Goal: Task Accomplishment & Management: Manage account settings

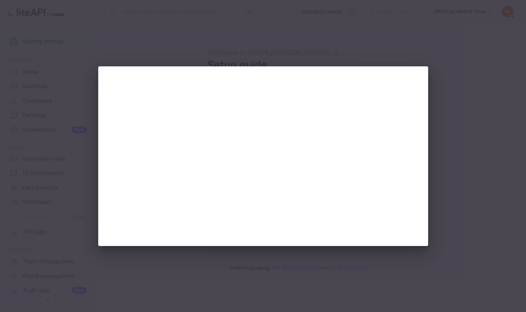
click at [446, 170] on div at bounding box center [263, 156] width 526 height 312
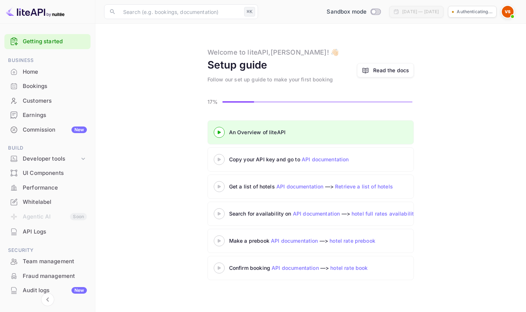
click at [221, 160] on icon at bounding box center [219, 160] width 26 height 4
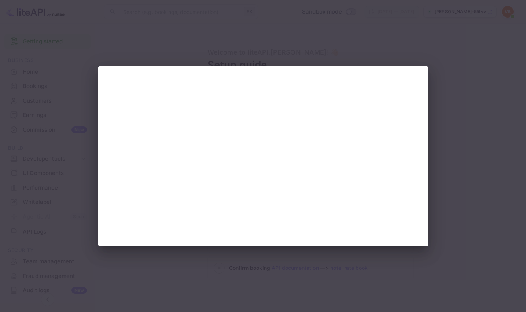
click at [131, 240] on div at bounding box center [263, 156] width 330 height 180
click at [457, 166] on div at bounding box center [263, 156] width 526 height 312
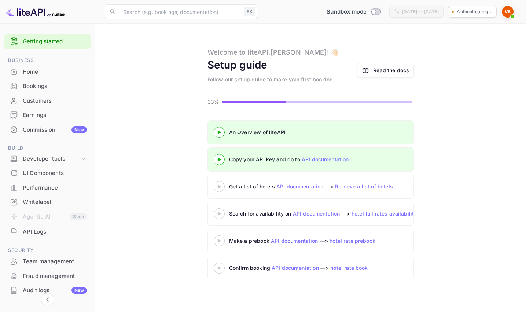
click at [222, 187] on icon at bounding box center [219, 187] width 26 height 4
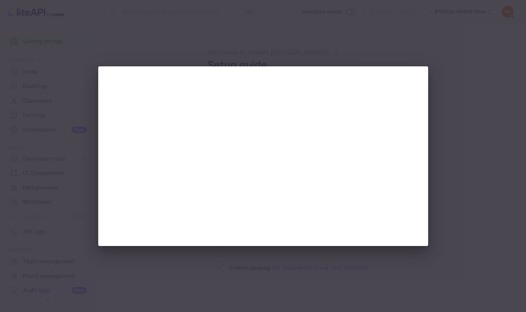
click at [460, 161] on div at bounding box center [263, 156] width 526 height 312
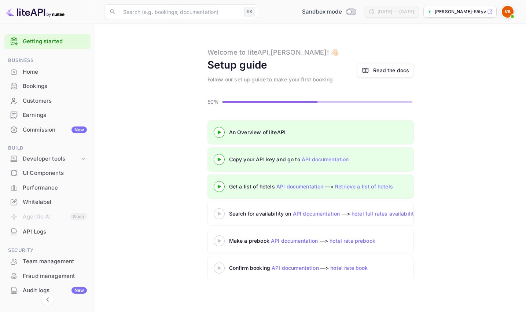
click at [221, 214] on icon at bounding box center [219, 214] width 26 height 4
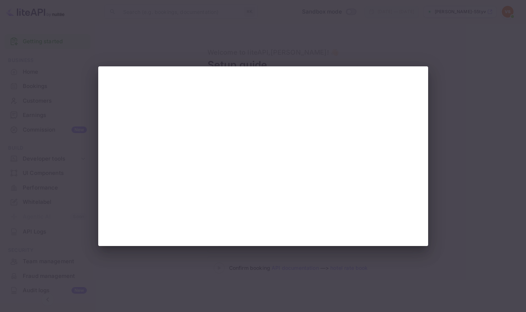
click at [445, 204] on div at bounding box center [263, 156] width 526 height 312
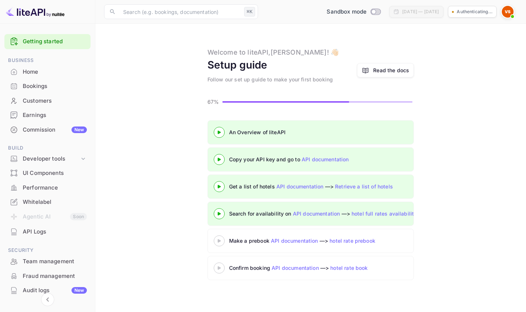
click at [224, 242] on icon at bounding box center [219, 241] width 26 height 4
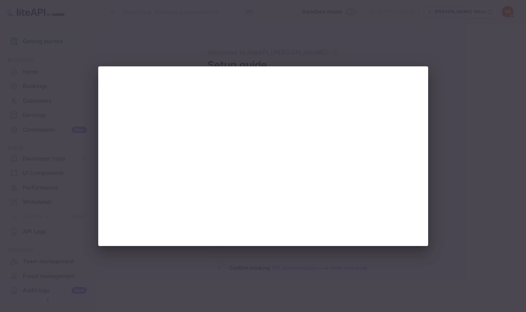
click at [254, 44] on div at bounding box center [263, 156] width 526 height 312
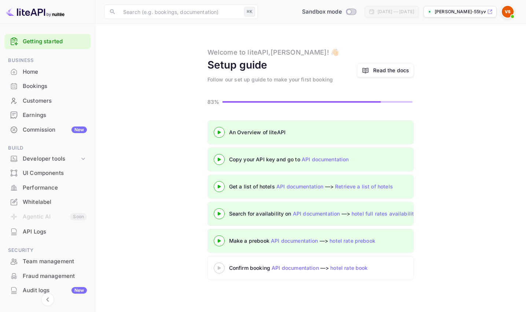
click at [223, 266] on div at bounding box center [219, 267] width 26 height 9
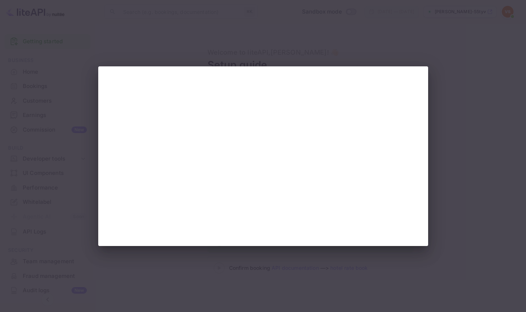
click at [448, 204] on div at bounding box center [263, 156] width 526 height 312
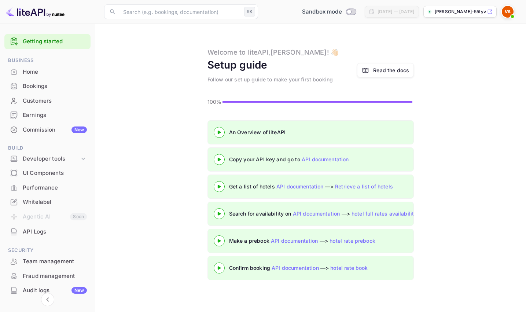
click at [220, 133] on icon at bounding box center [219, 133] width 26 height 4
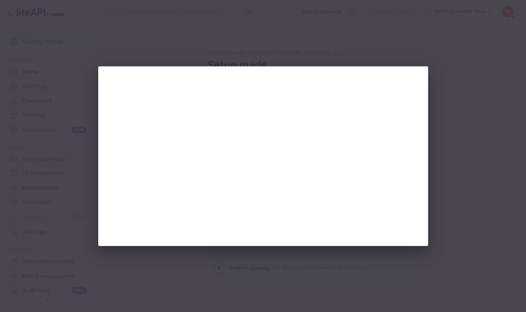
click at [443, 45] on div at bounding box center [263, 156] width 526 height 312
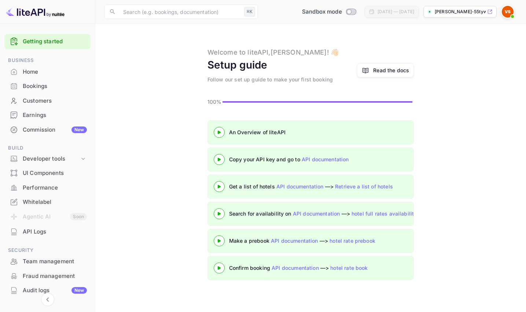
click at [380, 69] on div "Read the docs" at bounding box center [391, 70] width 36 height 8
click at [35, 72] on div "Home" at bounding box center [55, 72] width 64 height 8
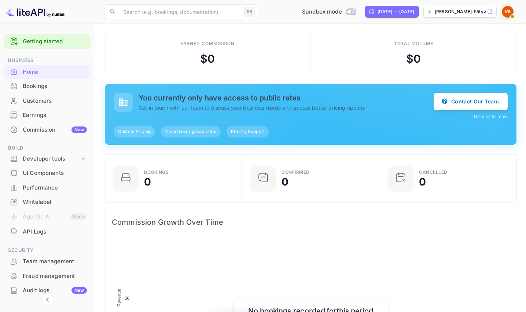
scroll to position [119, 133]
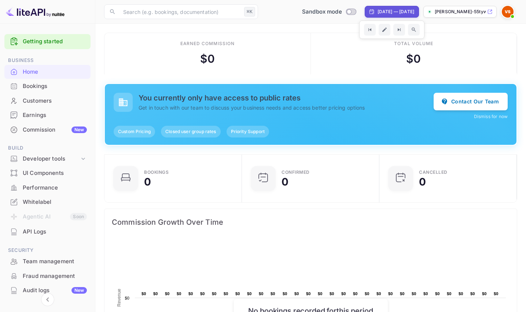
click at [508, 12] on img at bounding box center [508, 12] width 12 height 12
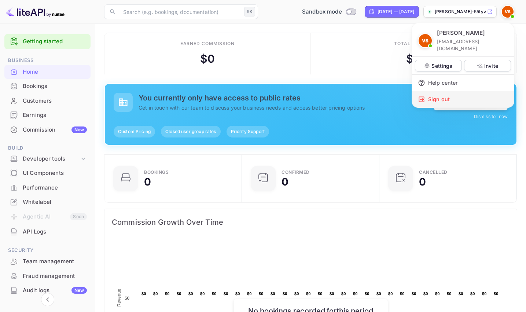
click at [437, 91] on div "Sign out" at bounding box center [463, 99] width 102 height 16
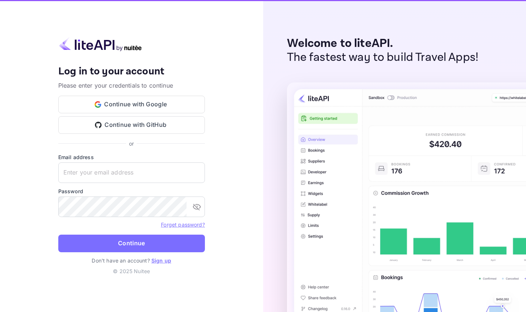
type input "[EMAIL_ADDRESS][DOMAIN_NAME]"
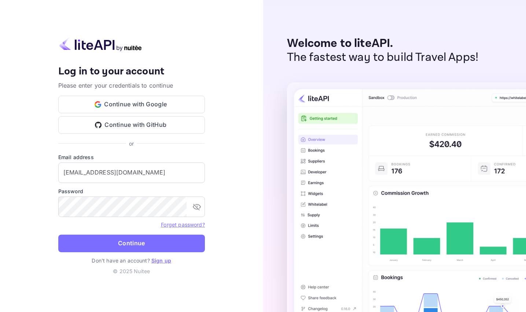
click at [93, 44] on img at bounding box center [100, 44] width 84 height 14
click at [108, 46] on img at bounding box center [100, 44] width 84 height 14
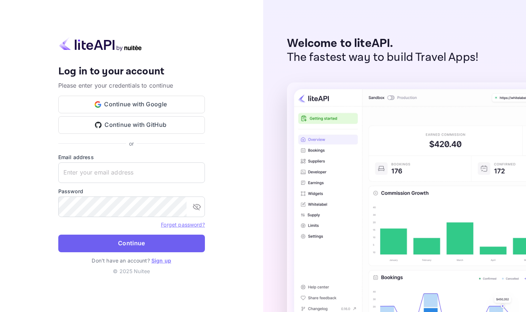
type input "[EMAIL_ADDRESS][DOMAIN_NAME]"
click at [132, 243] on button "Continue" at bounding box center [131, 244] width 147 height 18
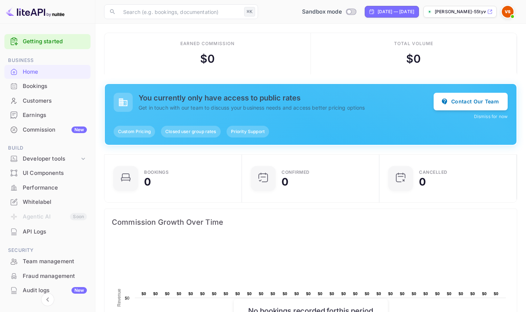
scroll to position [0, 0]
click at [32, 199] on div "Whitelabel" at bounding box center [55, 202] width 64 height 8
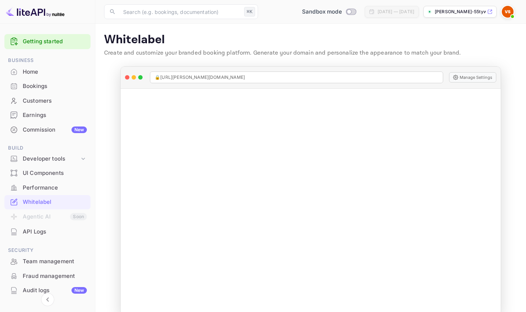
scroll to position [56, 0]
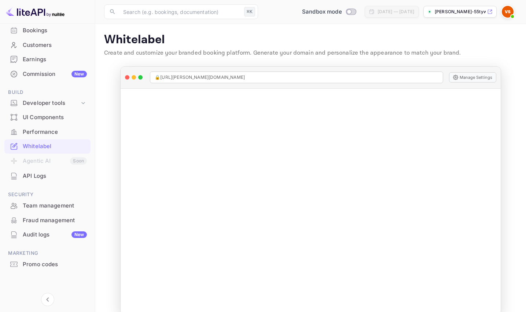
click at [39, 13] on img at bounding box center [35, 12] width 59 height 12
click at [26, 14] on img at bounding box center [35, 12] width 59 height 12
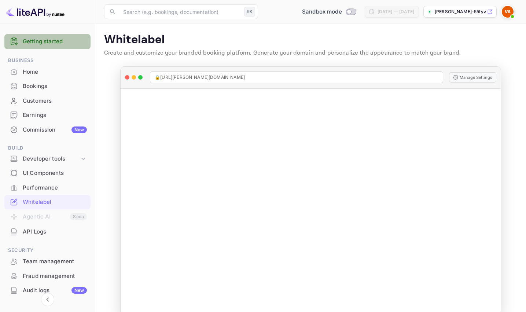
click at [48, 42] on link "Getting started" at bounding box center [55, 41] width 64 height 8
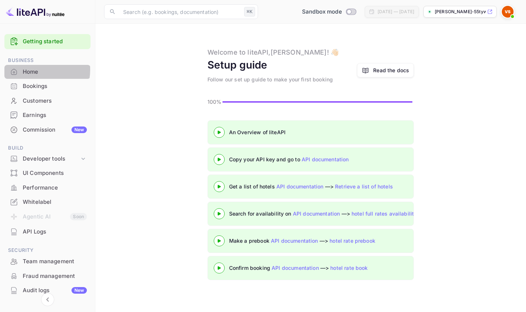
click at [28, 70] on div "Home" at bounding box center [55, 72] width 64 height 8
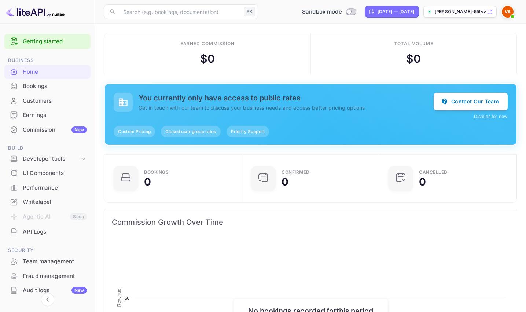
scroll to position [119, 133]
click at [42, 17] on img at bounding box center [35, 12] width 59 height 12
click at [41, 6] on div at bounding box center [47, 12] width 95 height 24
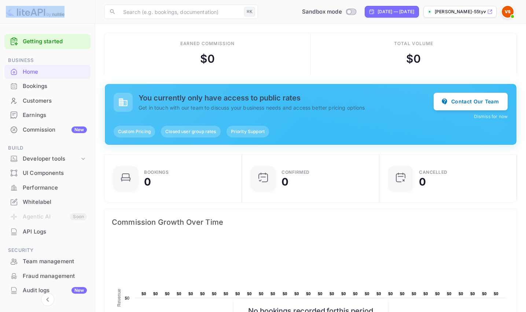
click at [41, 6] on div at bounding box center [47, 12] width 95 height 24
click at [34, 202] on div "Whitelabel" at bounding box center [55, 202] width 64 height 8
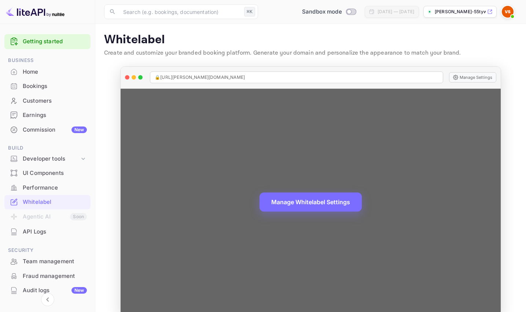
click at [244, 103] on div "Manage Whitelabel Settings" at bounding box center [311, 202] width 380 height 227
click at [248, 102] on div "Manage Whitelabel Settings" at bounding box center [311, 202] width 380 height 227
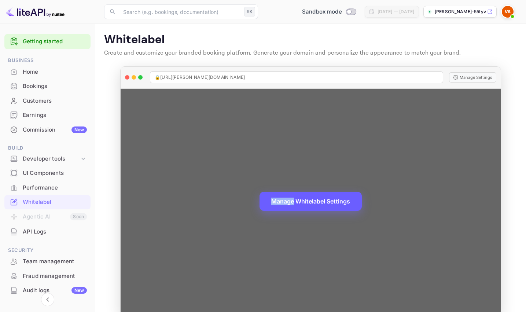
click at [338, 201] on button "Manage Whitelabel Settings" at bounding box center [311, 201] width 102 height 19
